Goal: Task Accomplishment & Management: Use online tool/utility

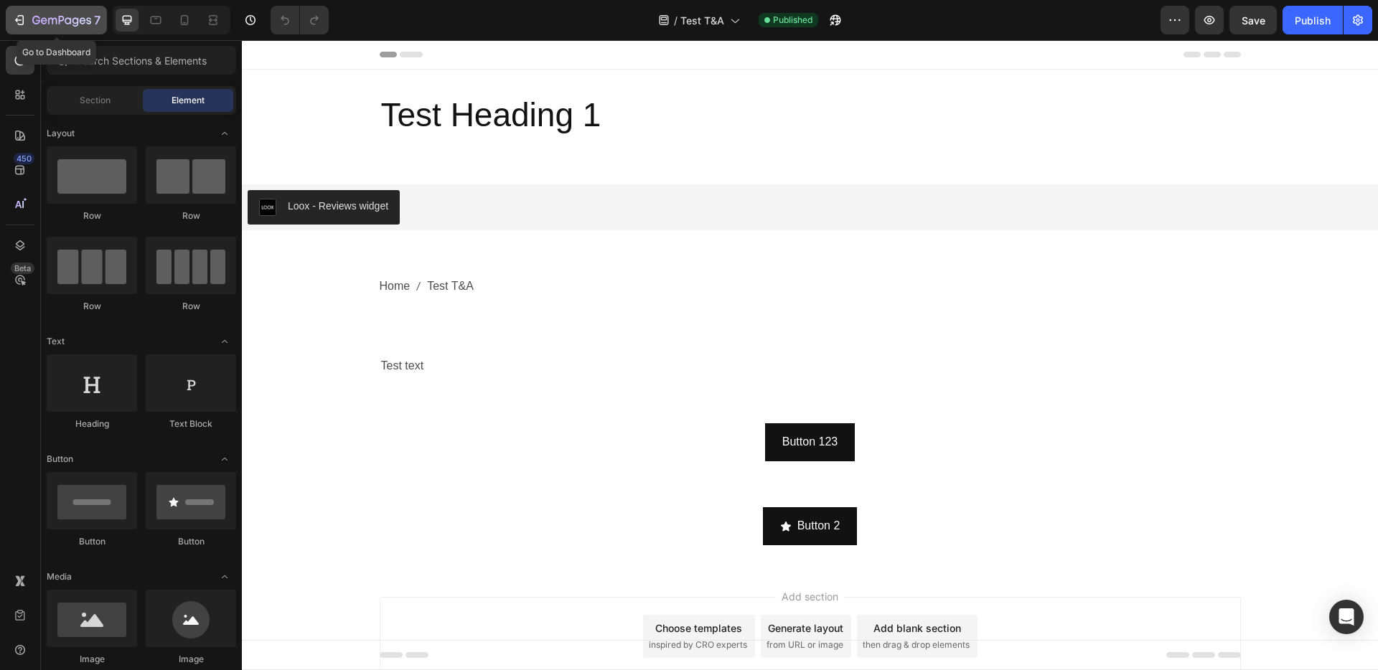
click at [43, 25] on icon "button" at bounding box center [61, 21] width 59 height 12
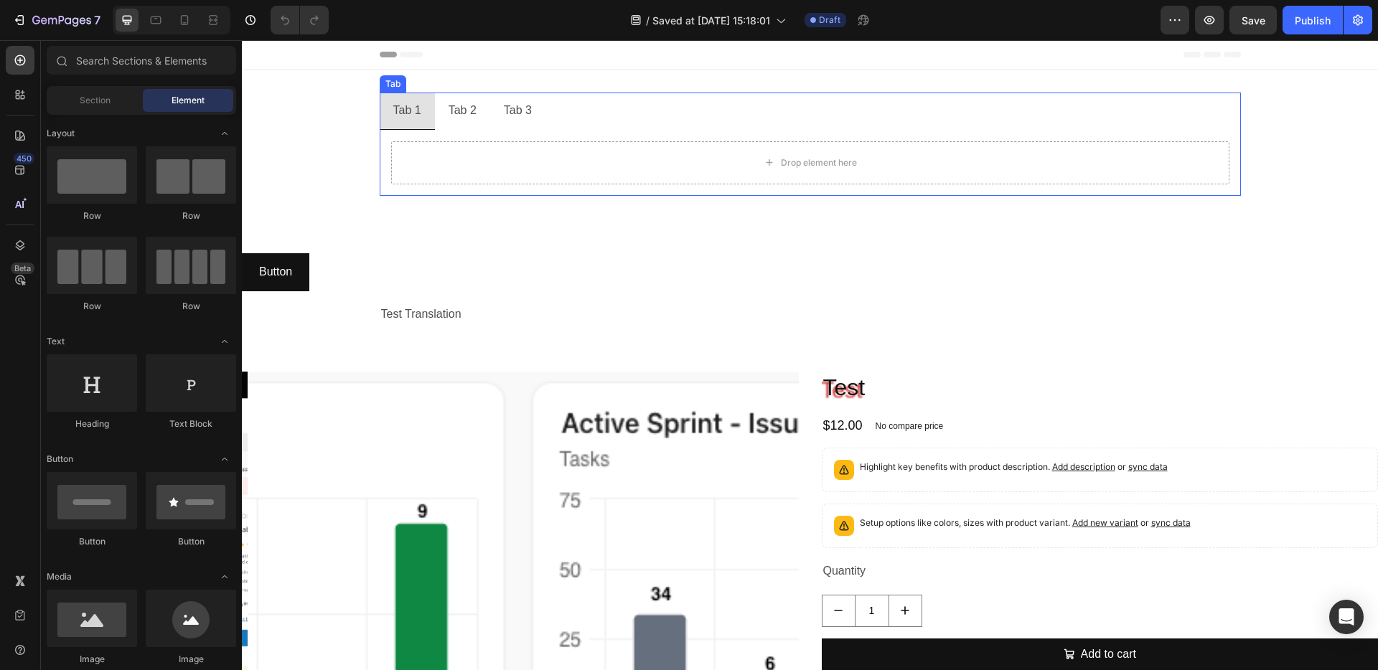
click at [446, 111] on div "Tab 2" at bounding box center [462, 110] width 32 height 25
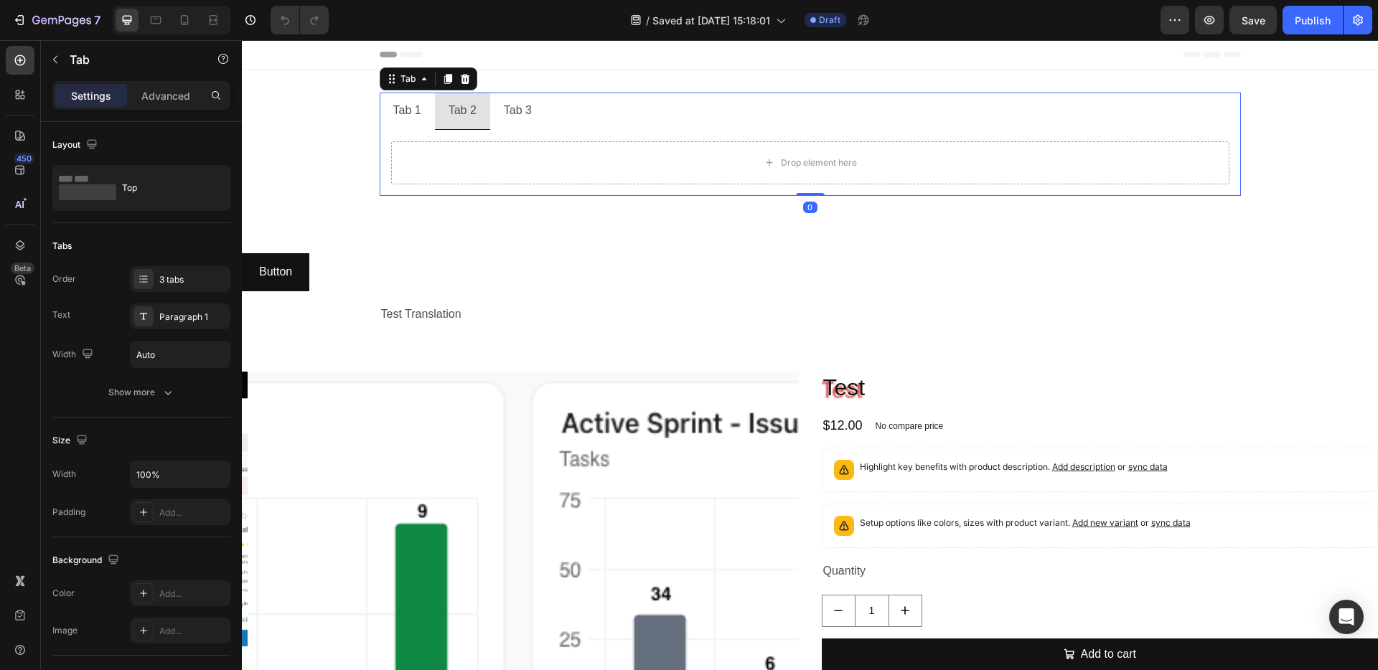
click at [427, 113] on li "Tab 1" at bounding box center [407, 111] width 55 height 37
click at [402, 113] on div "Tab 1" at bounding box center [407, 110] width 32 height 25
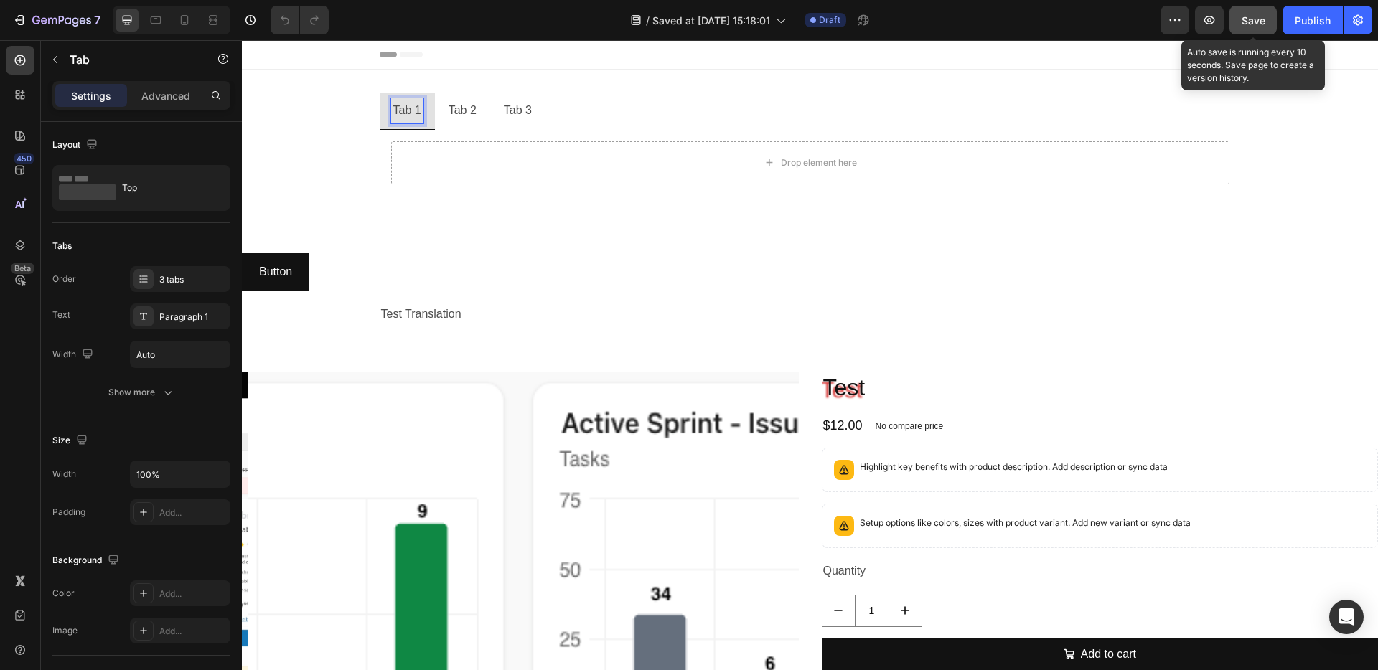
click at [1268, 24] on button "Save" at bounding box center [1253, 20] width 47 height 29
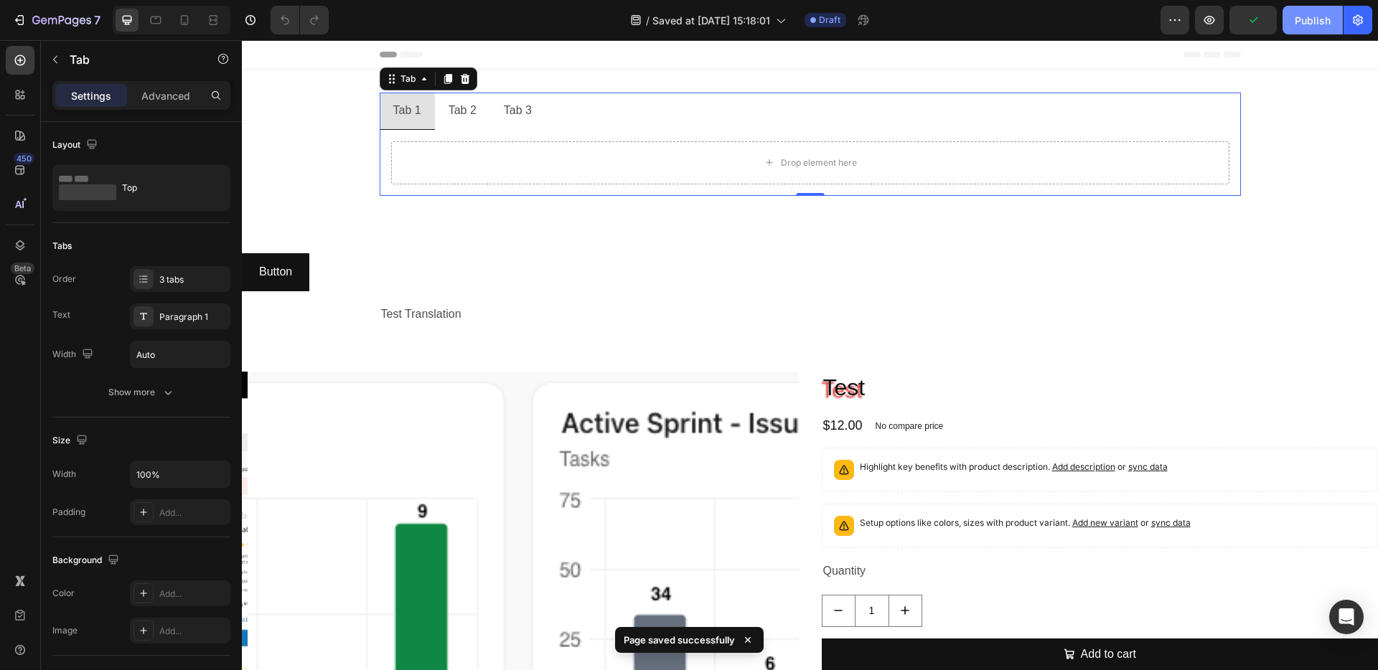
click at [1300, 24] on div "Publish" at bounding box center [1313, 20] width 36 height 15
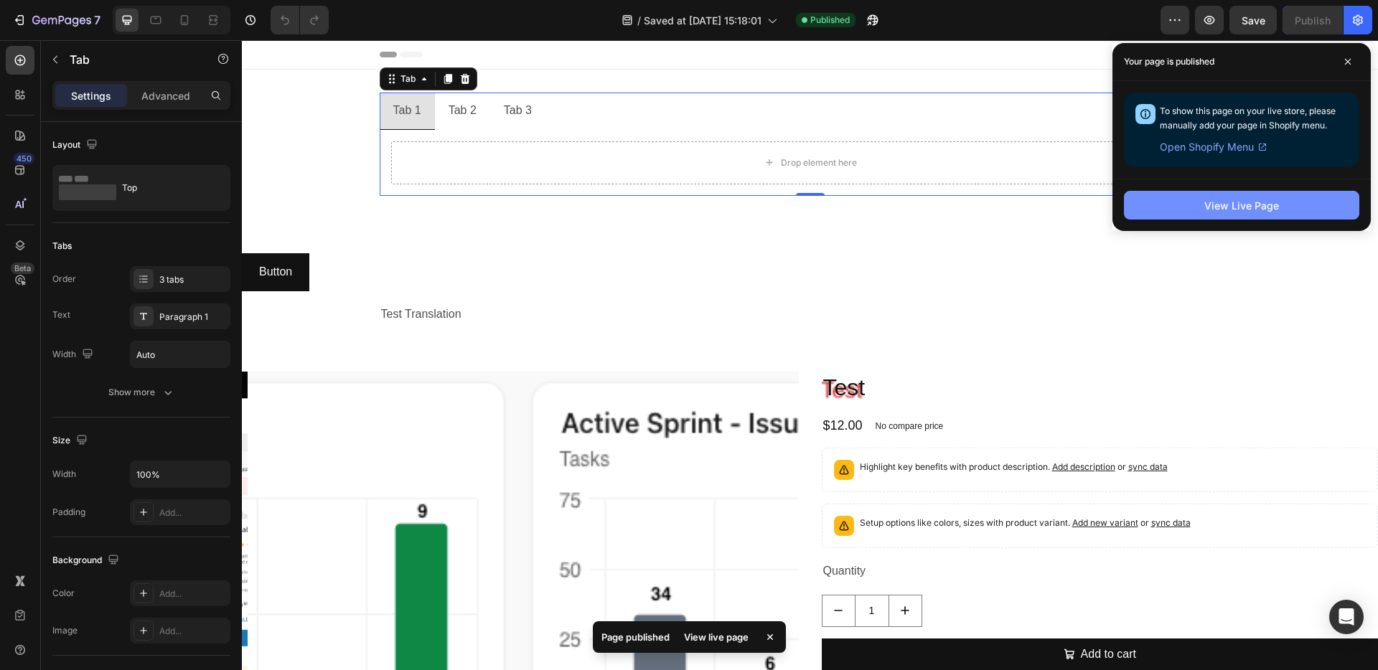
click at [1260, 204] on div "View Live Page" at bounding box center [1241, 205] width 75 height 15
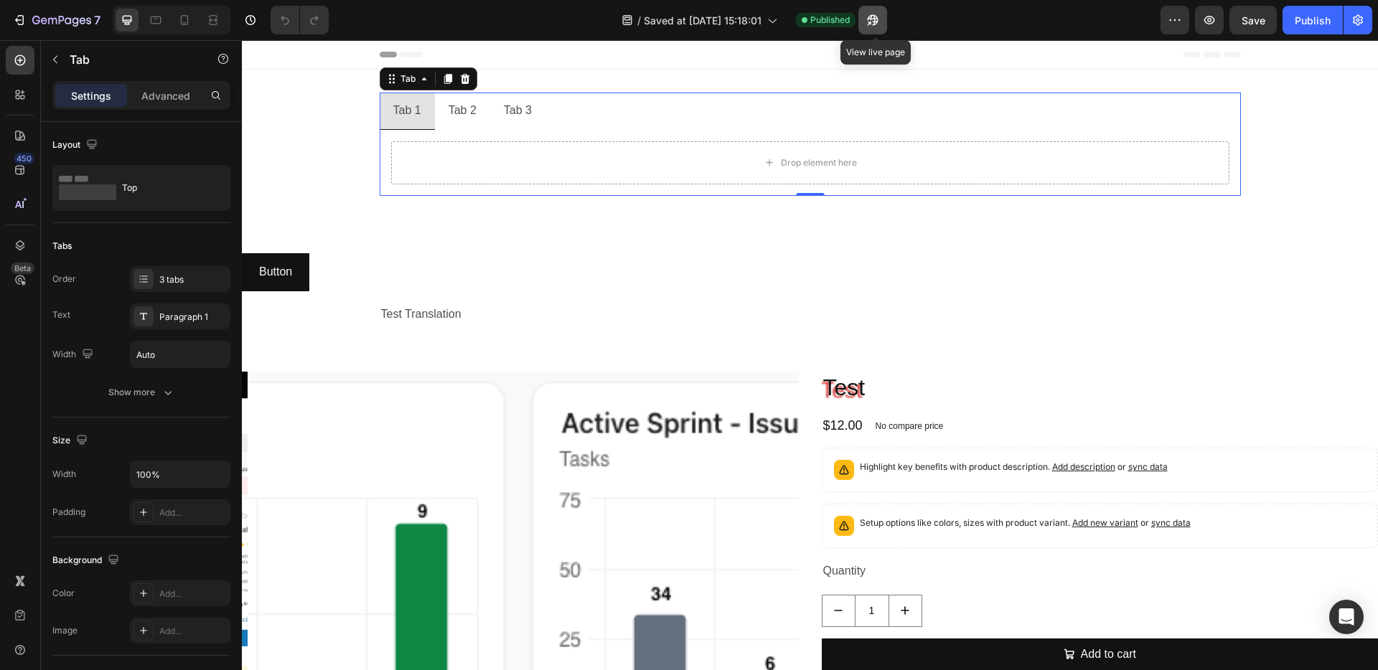
click at [871, 22] on icon "button" at bounding box center [869, 24] width 4 height 4
click at [1296, 19] on div "Publish" at bounding box center [1313, 20] width 36 height 15
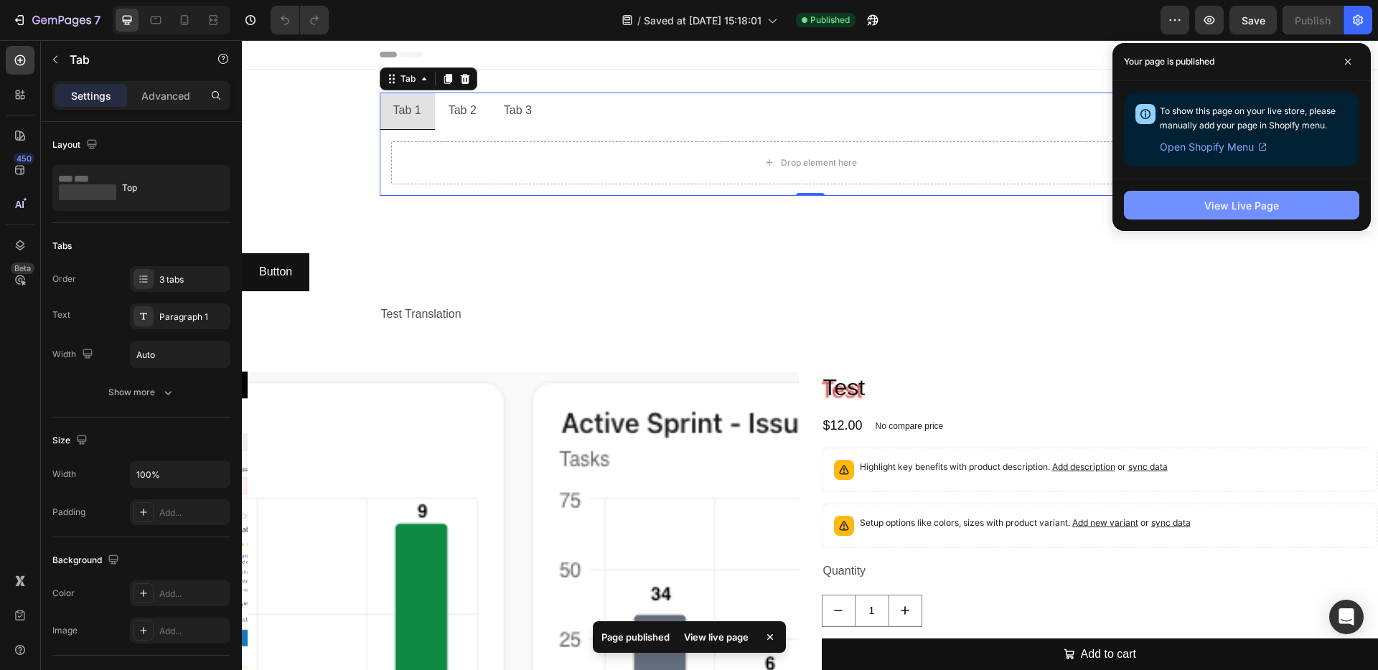
click at [1250, 205] on div "View Live Page" at bounding box center [1241, 205] width 75 height 15
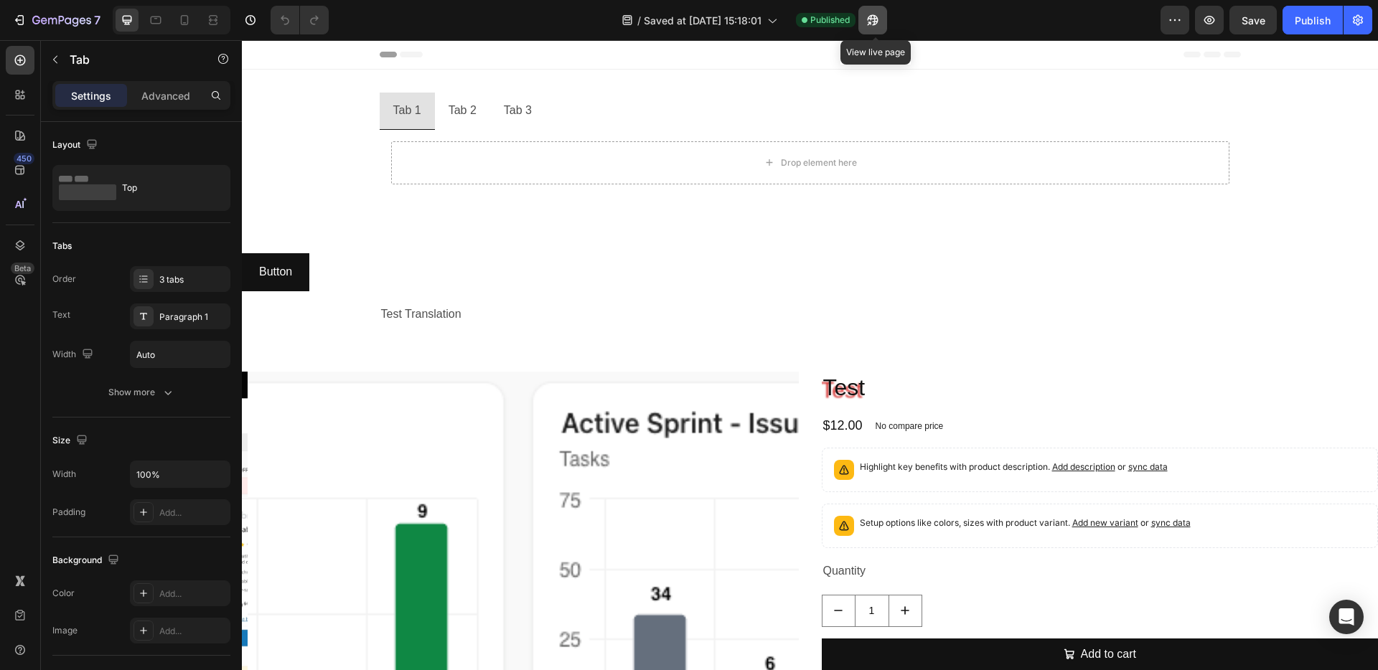
click at [871, 24] on icon "button" at bounding box center [869, 24] width 4 height 4
click at [1188, 24] on button "button" at bounding box center [1175, 20] width 29 height 29
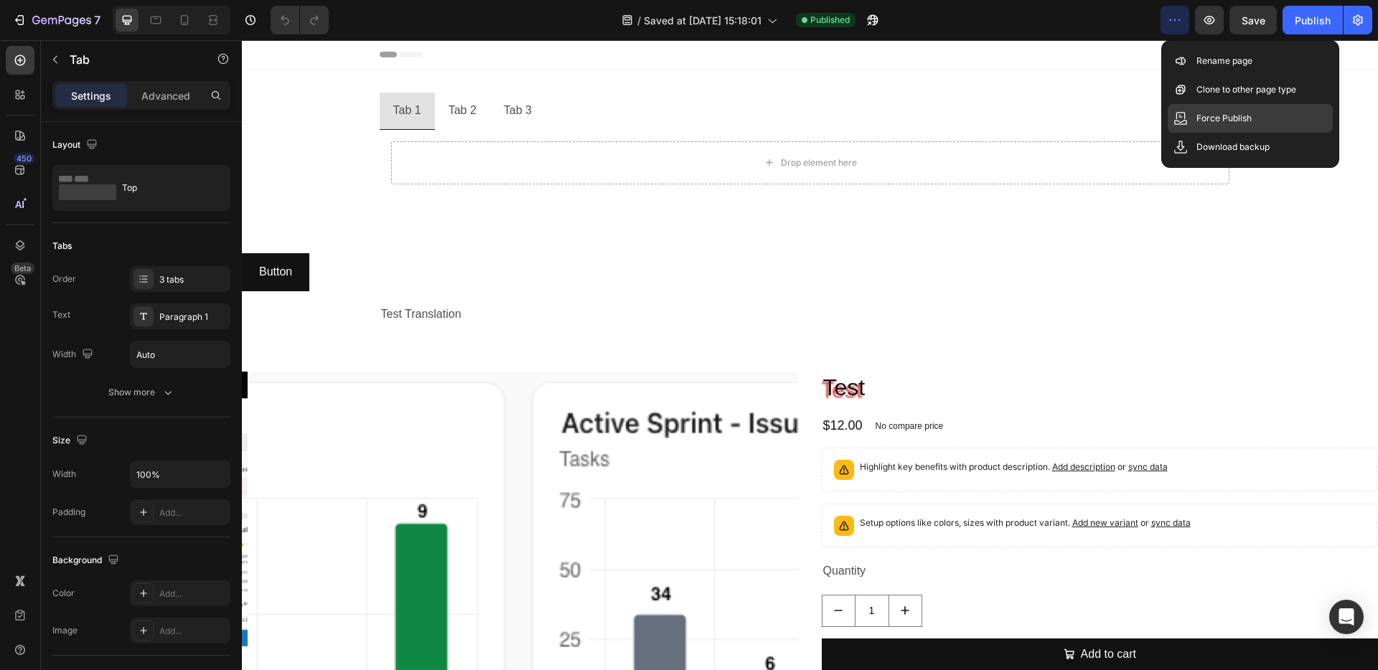
click at [1215, 123] on p "Force Publish" at bounding box center [1224, 118] width 55 height 14
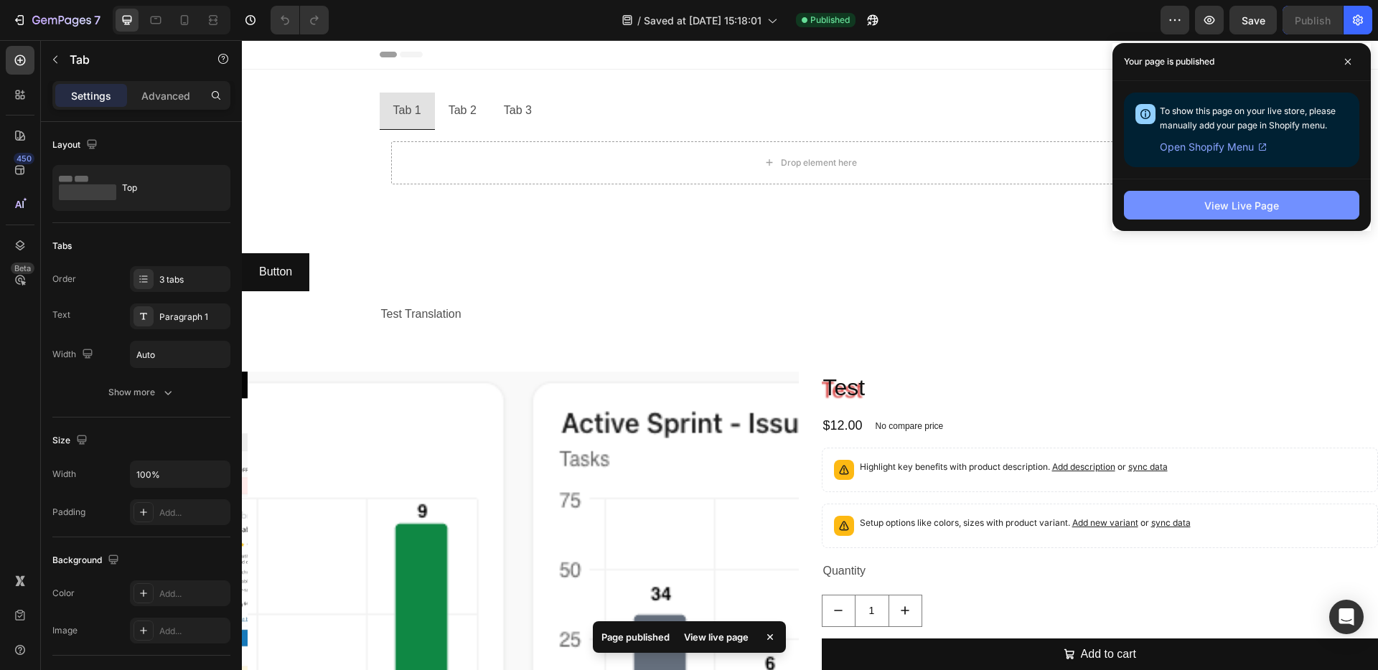
click at [1157, 197] on button "View Live Page" at bounding box center [1241, 205] width 235 height 29
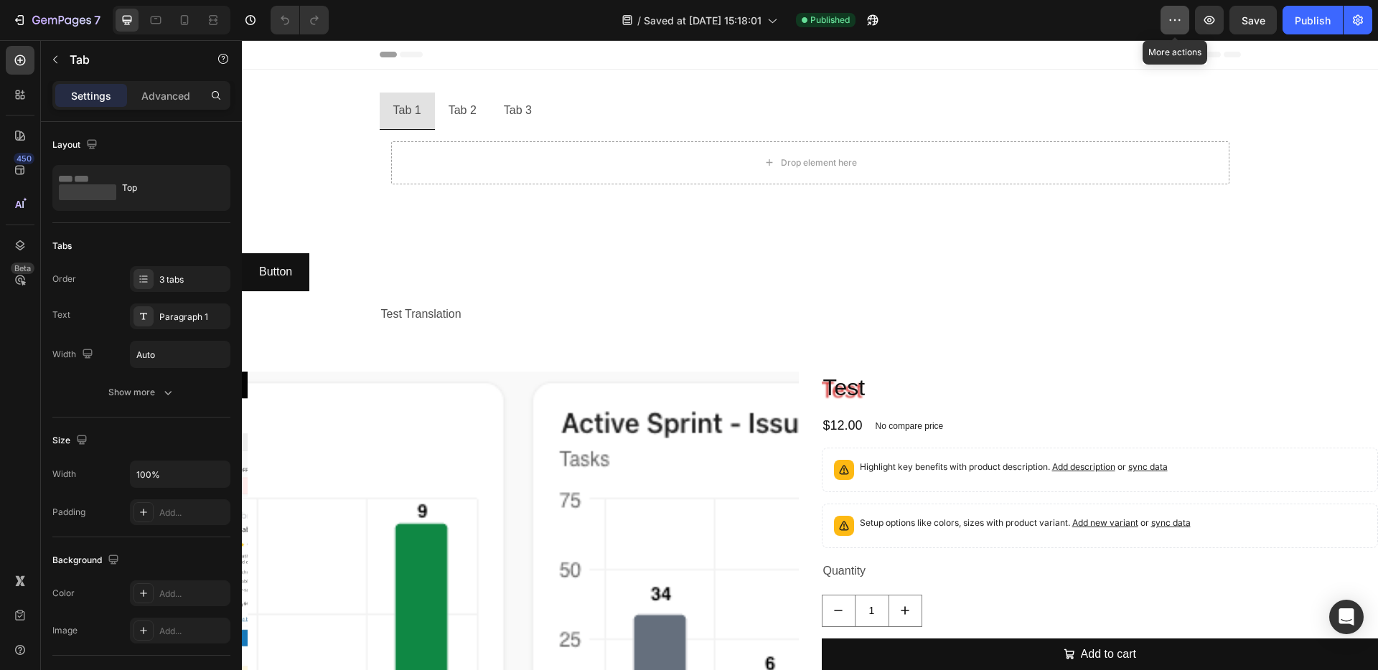
click at [1179, 27] on icon "button" at bounding box center [1175, 20] width 14 height 14
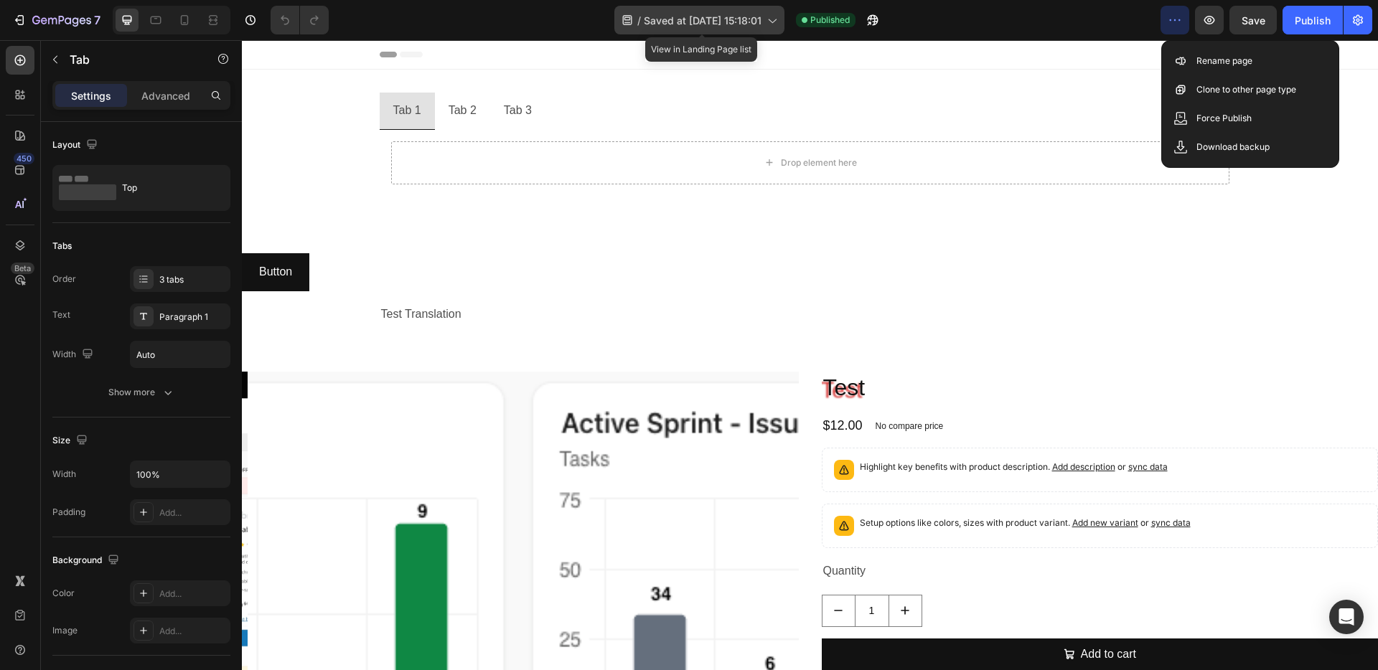
click at [772, 26] on icon at bounding box center [771, 20] width 14 height 14
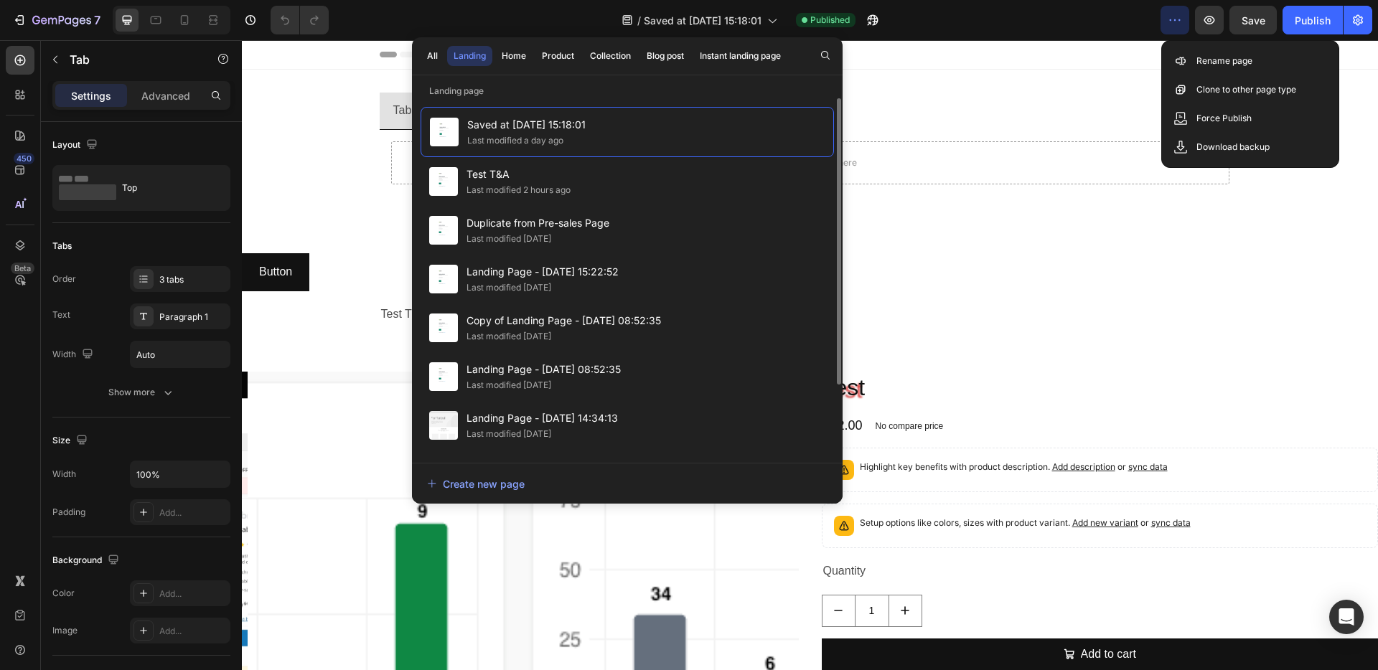
click at [1023, 15] on div "/ Saved at [DATE] 15:18:01 Published" at bounding box center [750, 20] width 820 height 29
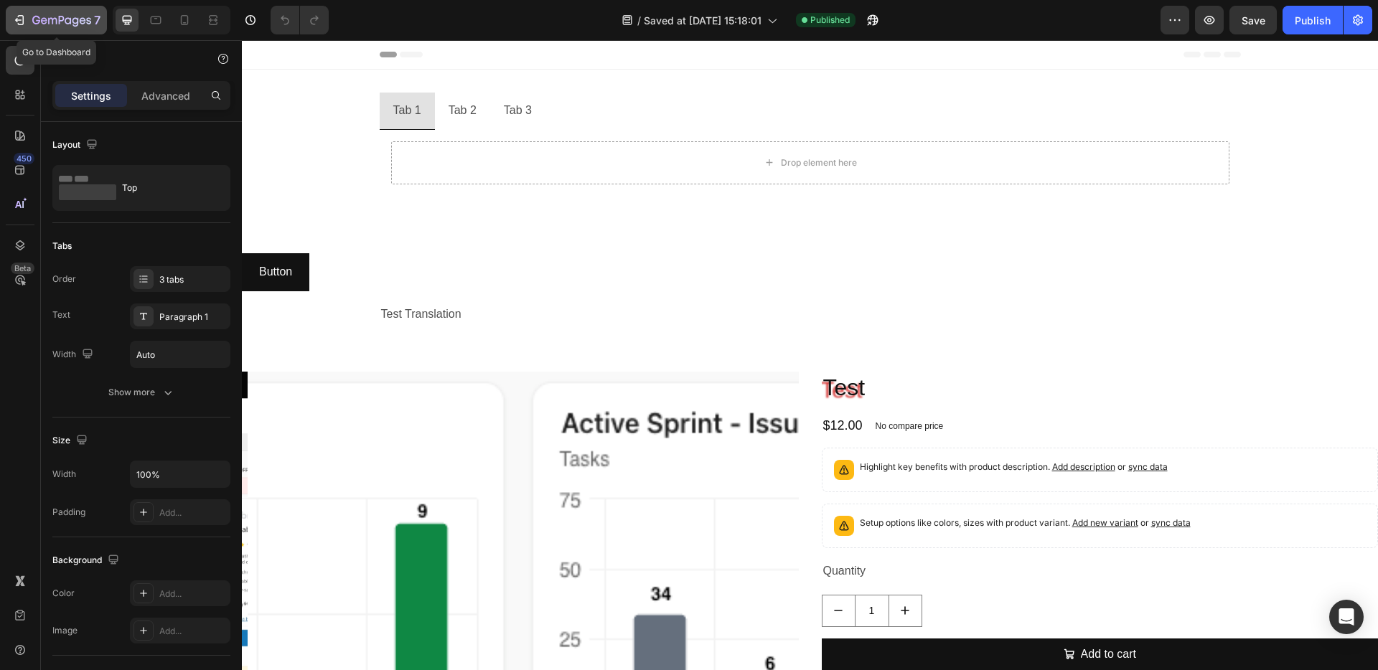
click at [55, 21] on icon "button" at bounding box center [61, 21] width 59 height 12
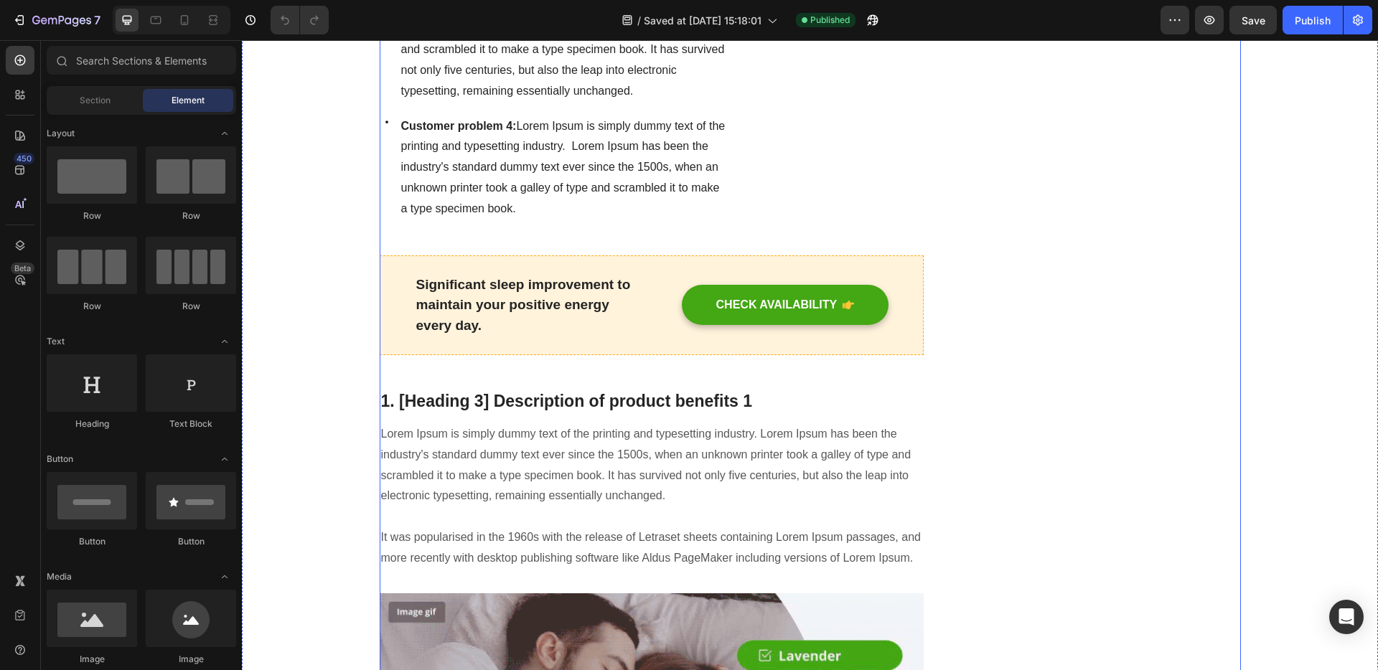
scroll to position [2222, 0]
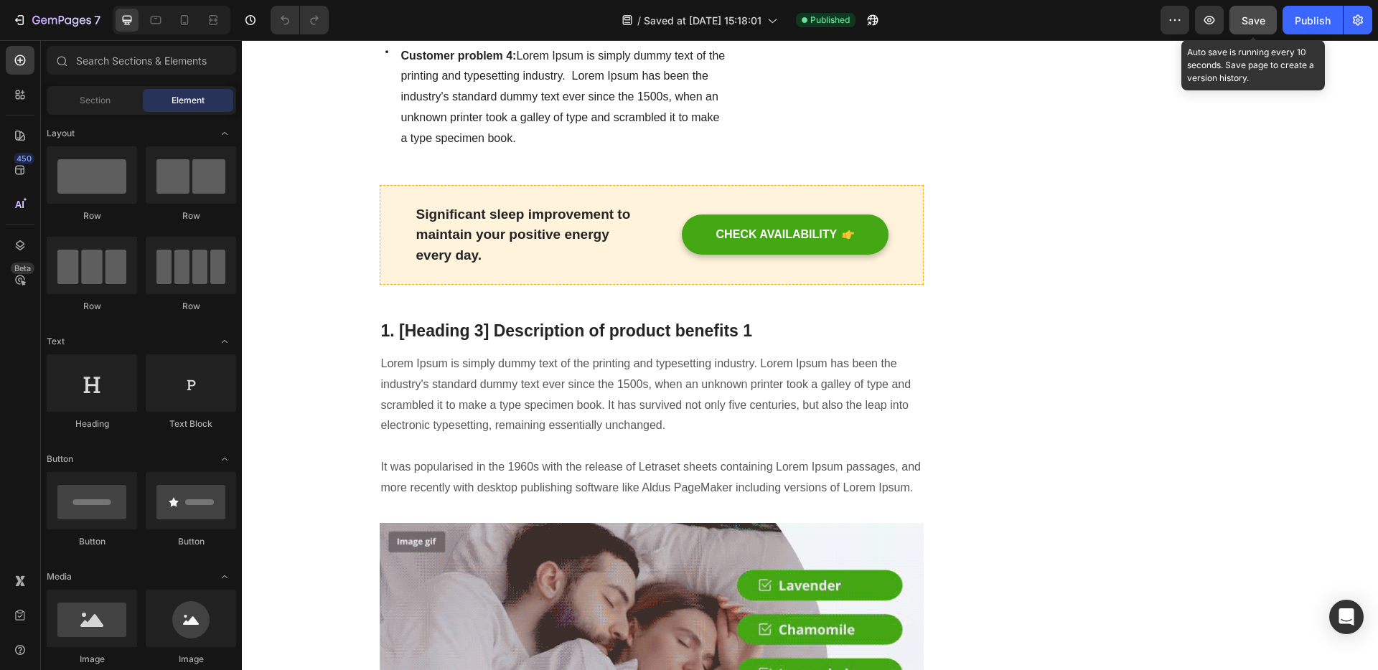
click at [1263, 15] on span "Save" at bounding box center [1254, 20] width 24 height 12
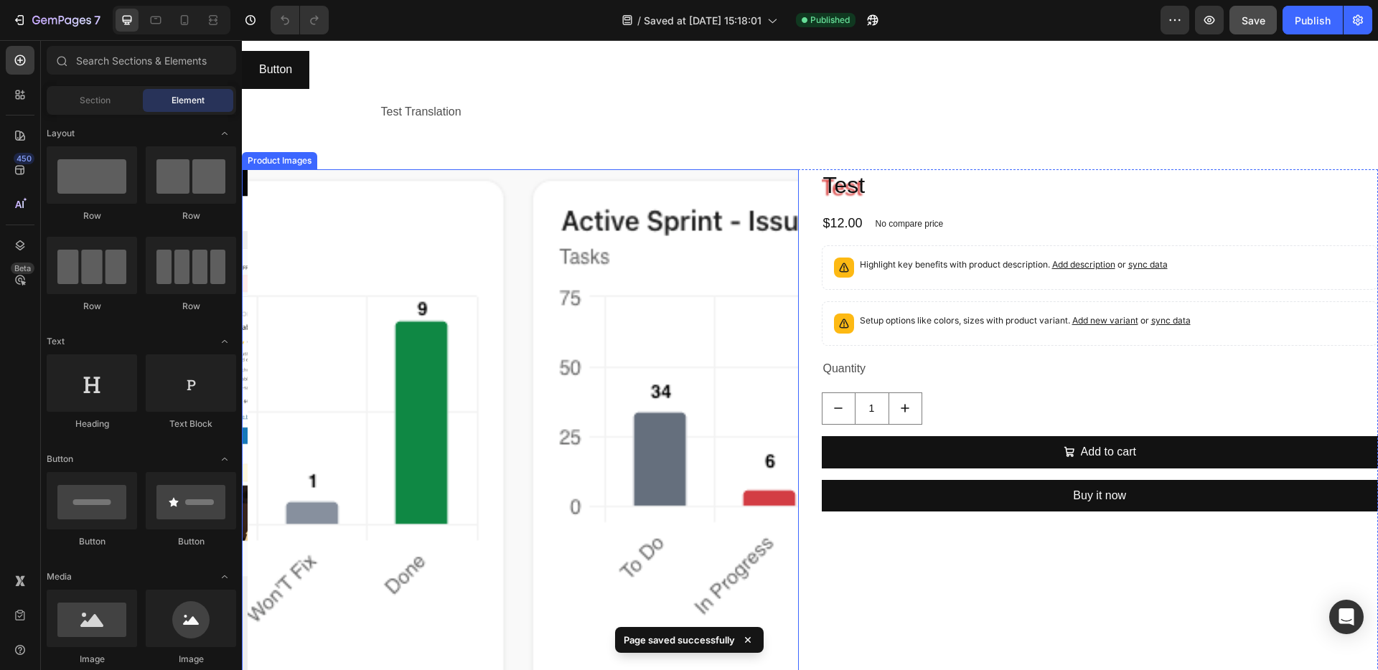
scroll to position [0, 0]
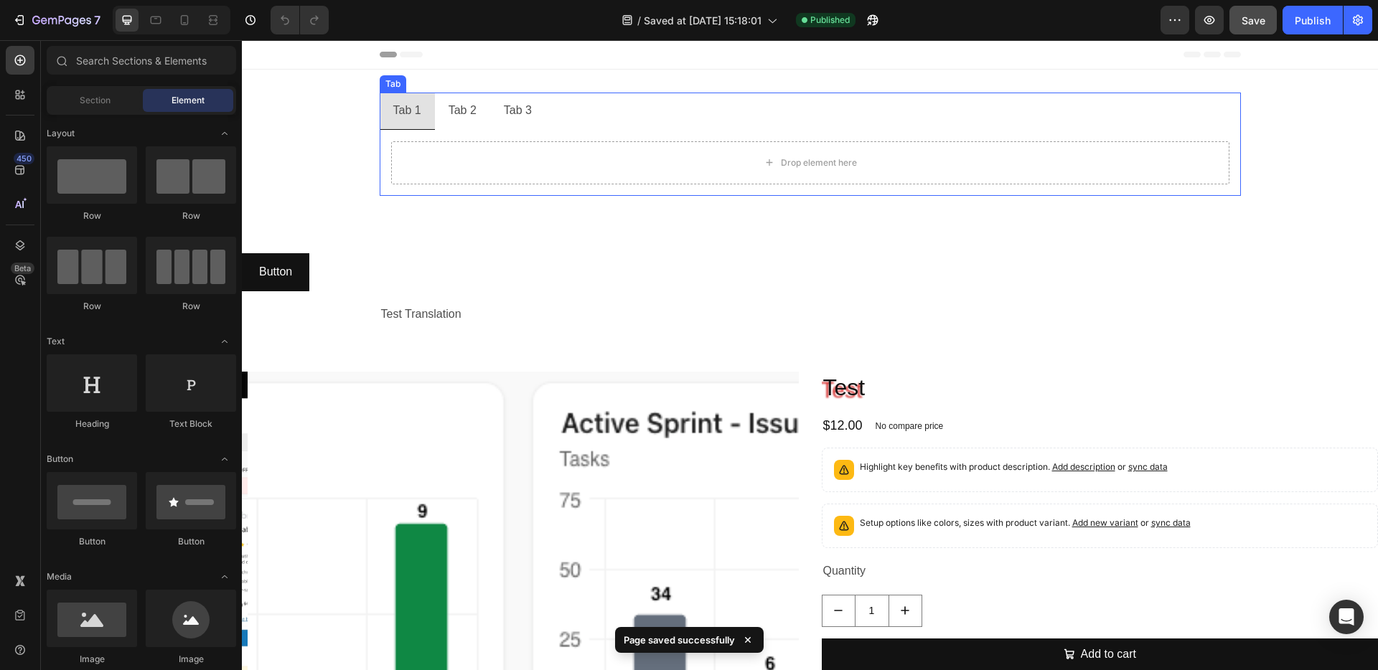
click at [446, 117] on div "Tab 2" at bounding box center [462, 110] width 32 height 25
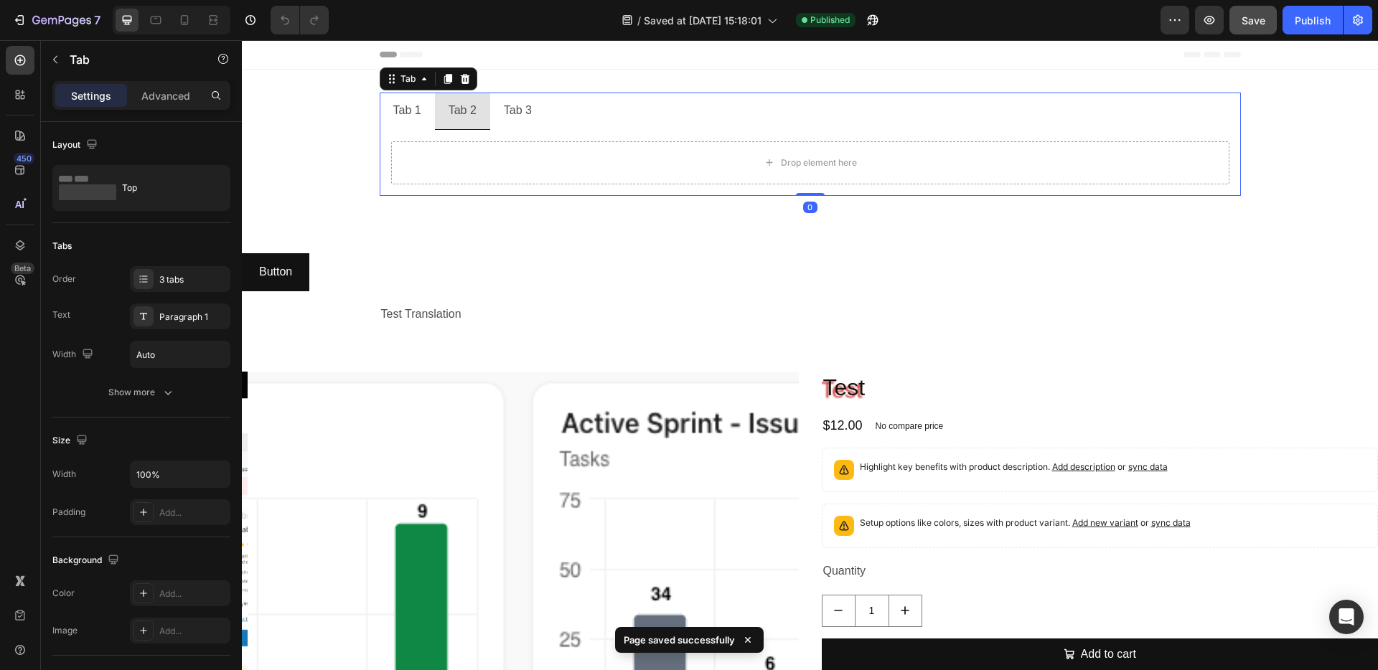
click at [523, 114] on div "Tab 3" at bounding box center [518, 110] width 32 height 25
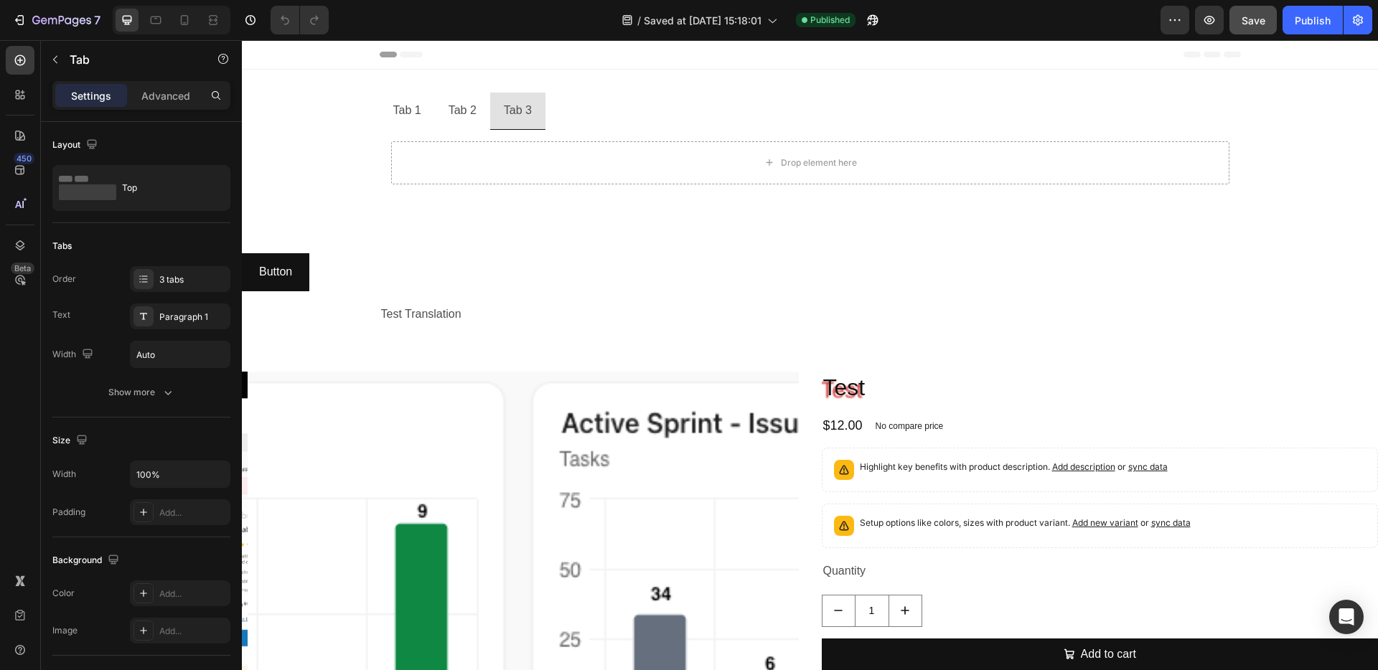
click at [642, 115] on ul "Tab 1 Tab 2 Tab 3" at bounding box center [810, 111] width 861 height 37
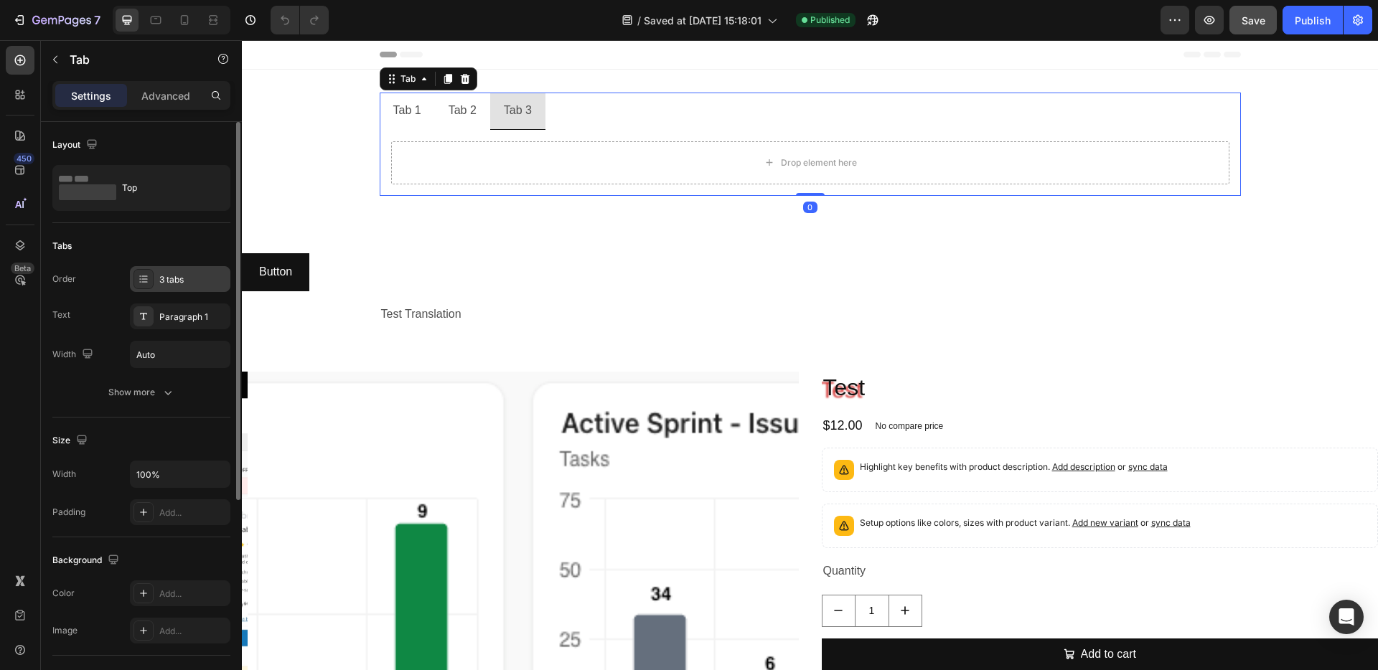
click at [169, 277] on div "3 tabs" at bounding box center [192, 279] width 67 height 13
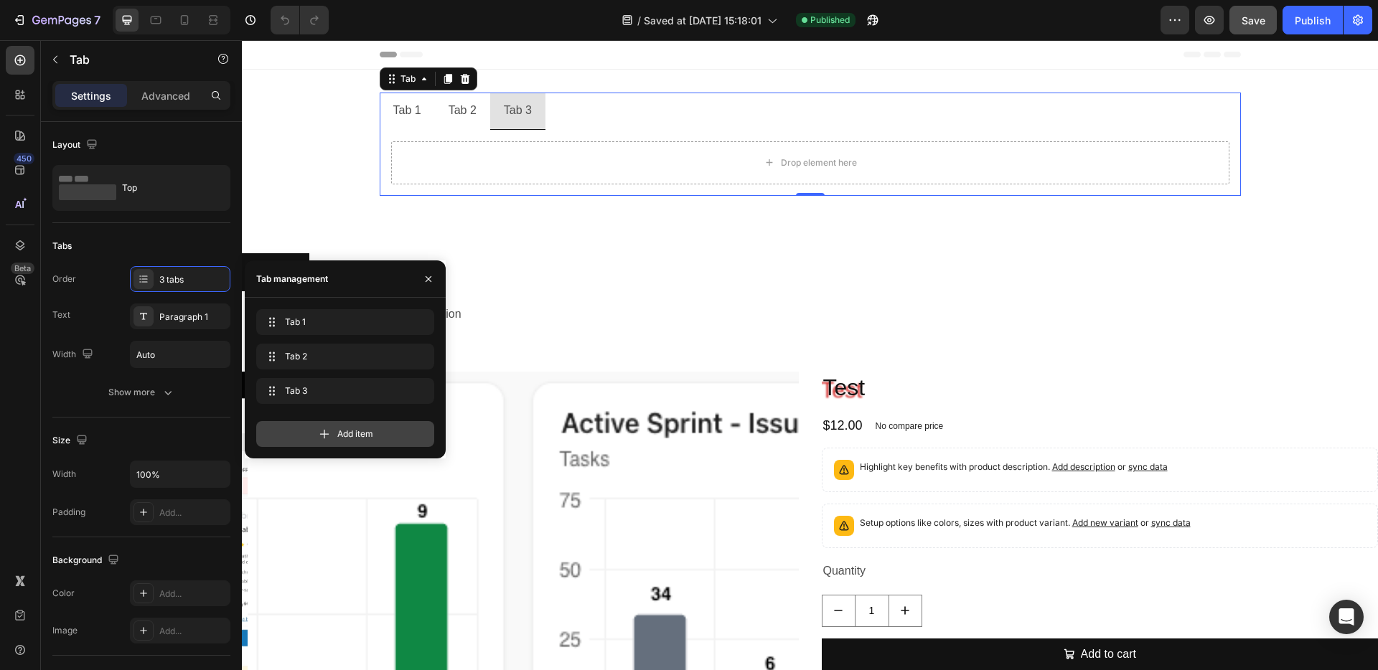
click at [305, 429] on div "Add item" at bounding box center [345, 434] width 178 height 26
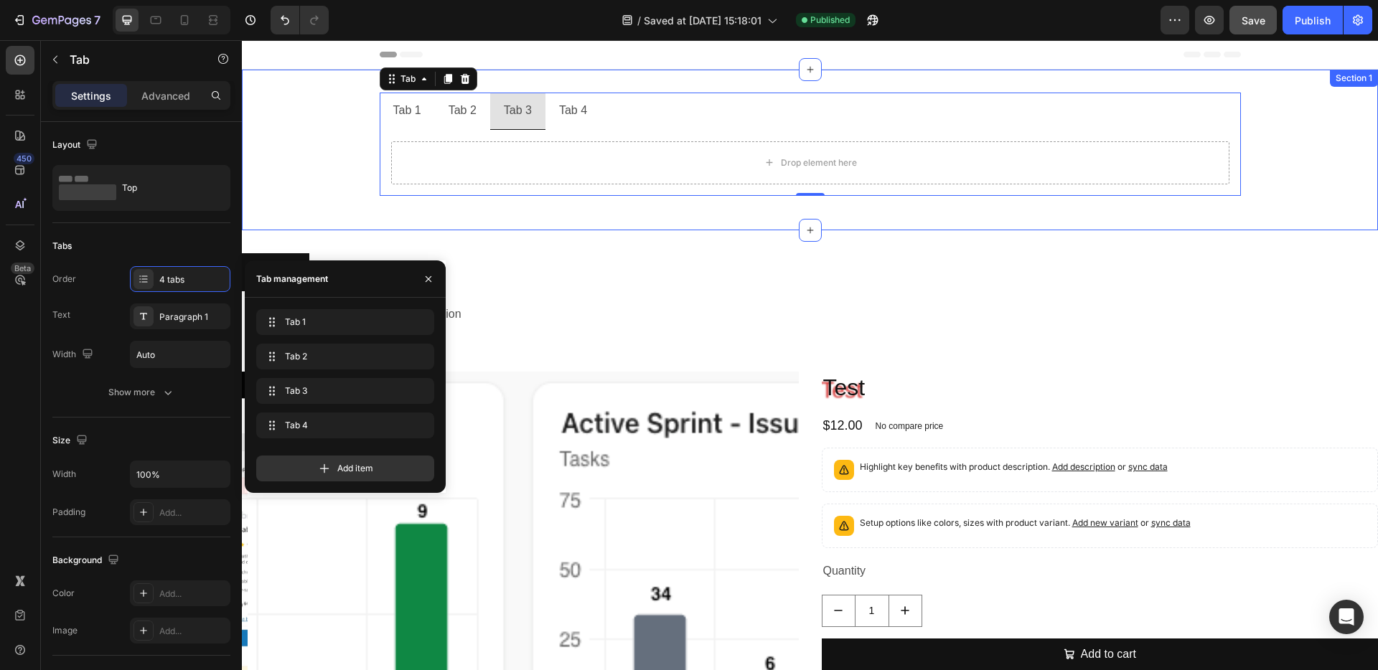
click at [1263, 151] on div "Tab 1 Tab 2 Tab 3 Tab 4 Drop element here Tab 0 Row" at bounding box center [810, 150] width 1136 height 115
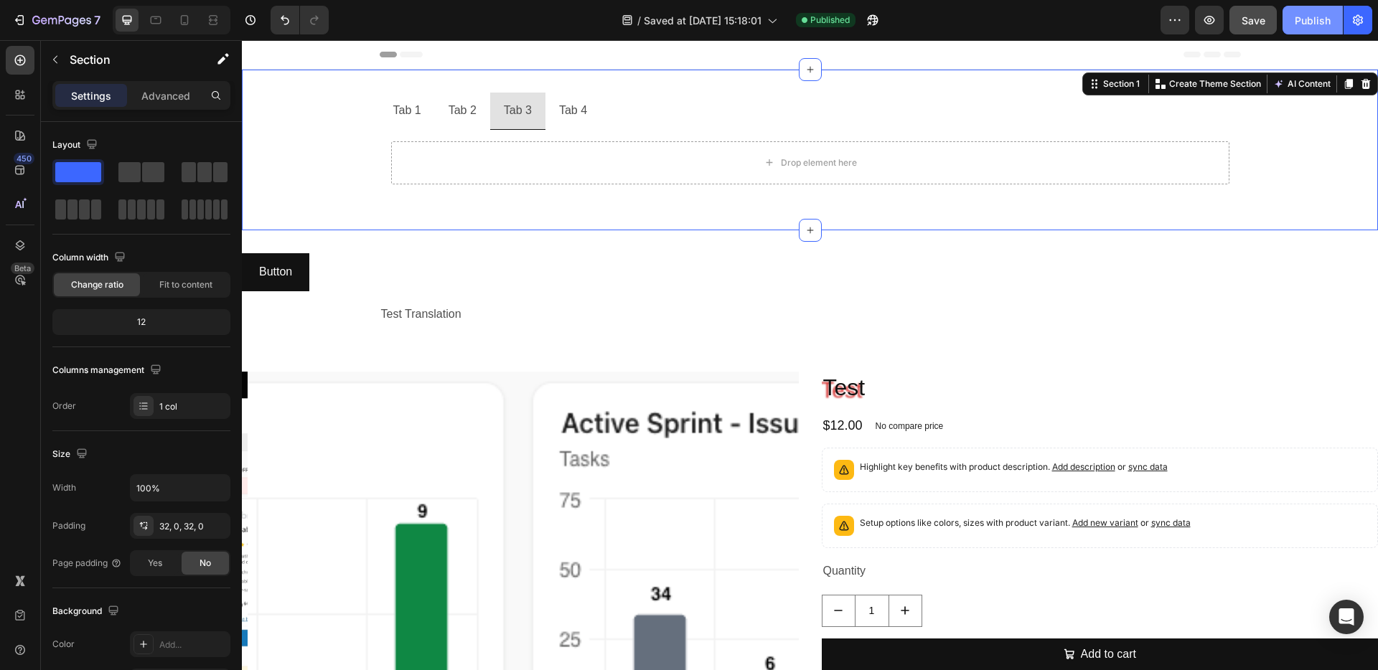
click at [1314, 19] on div "Publish" at bounding box center [1313, 20] width 36 height 15
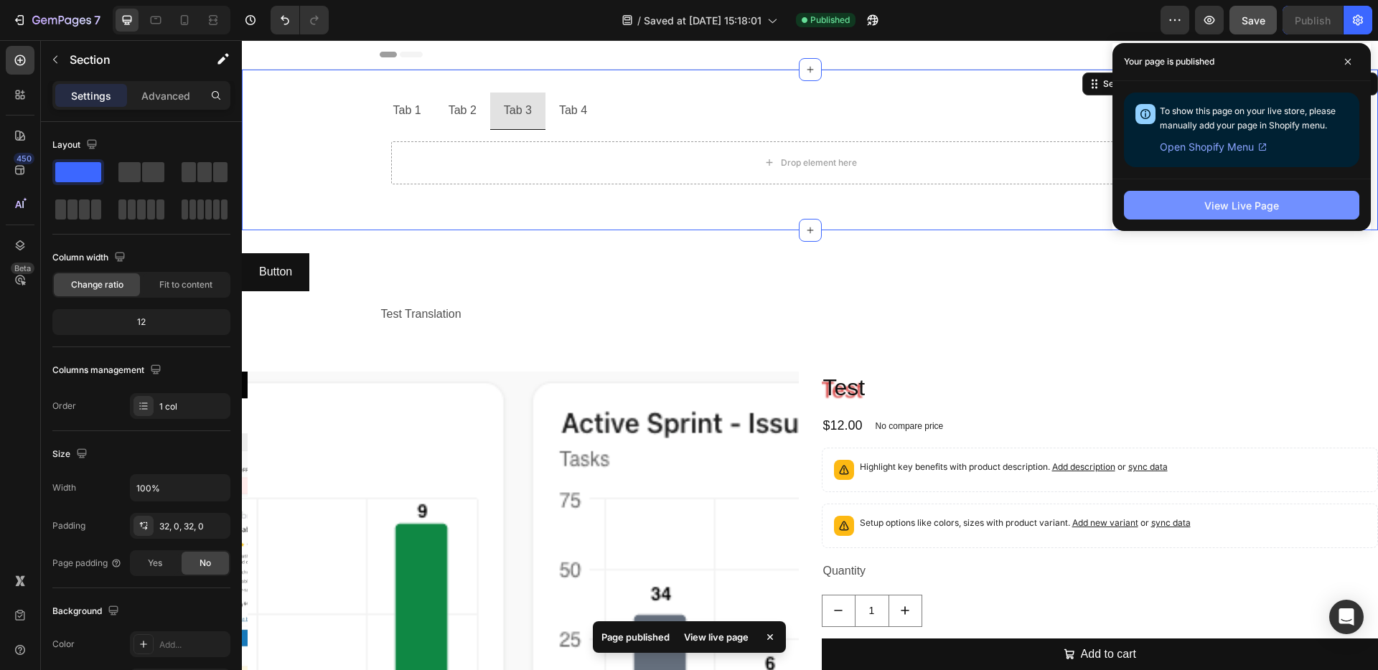
click at [1184, 205] on button "View Live Page" at bounding box center [1241, 205] width 235 height 29
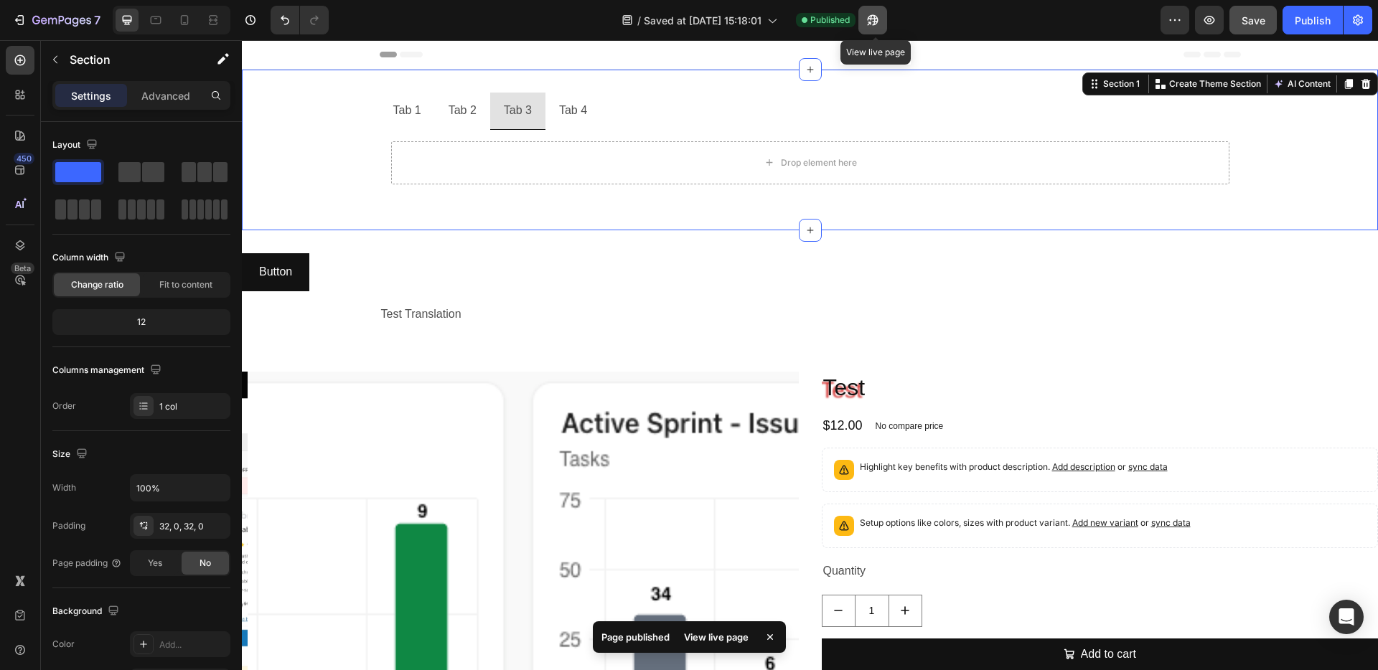
click at [871, 22] on icon "button" at bounding box center [869, 24] width 4 height 4
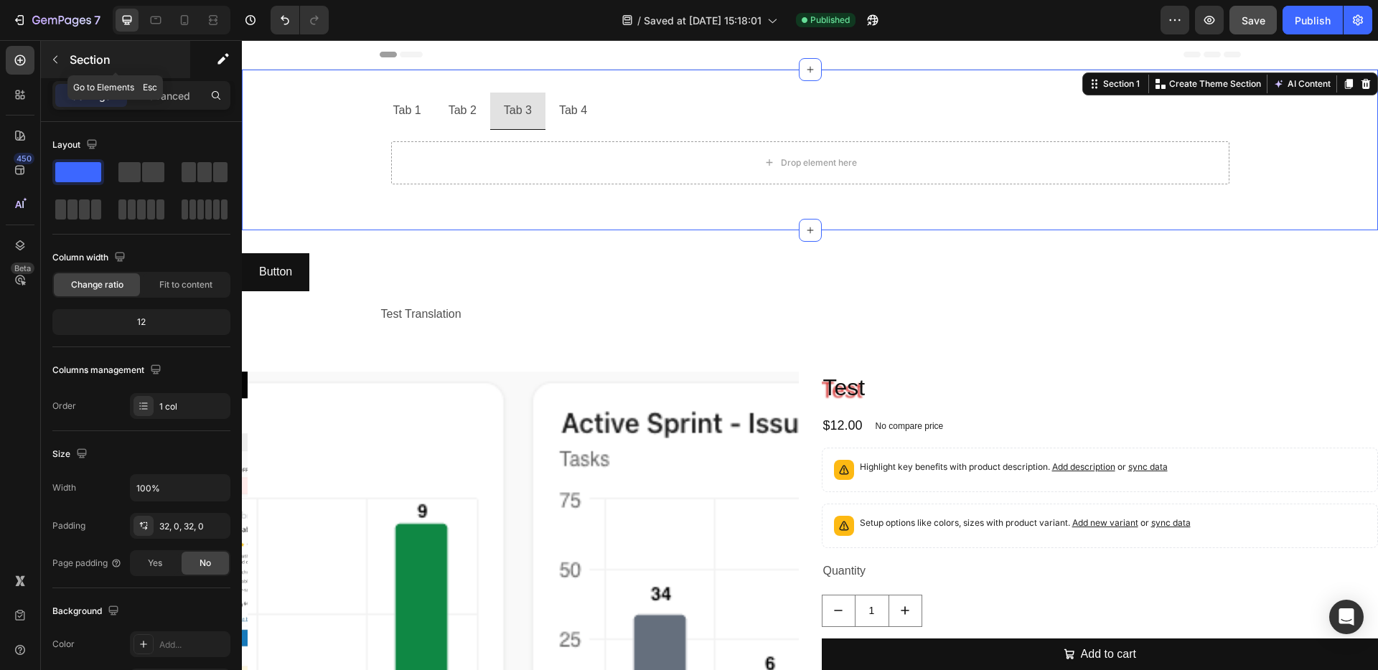
click at [52, 57] on icon "button" at bounding box center [55, 59] width 11 height 11
